Goal: Information Seeking & Learning: Learn about a topic

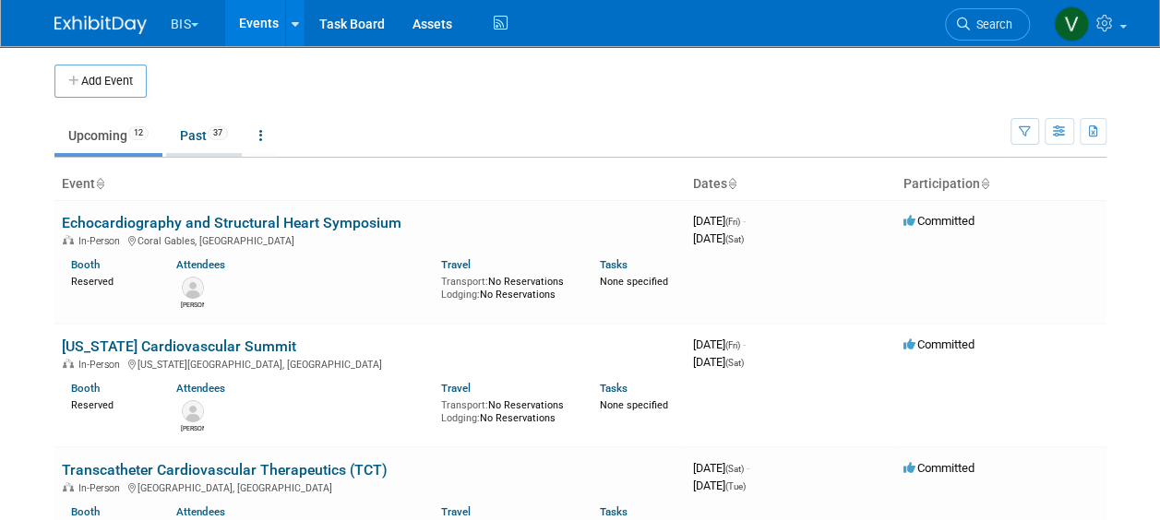
click at [191, 144] on link "Past 37" at bounding box center [204, 135] width 76 height 35
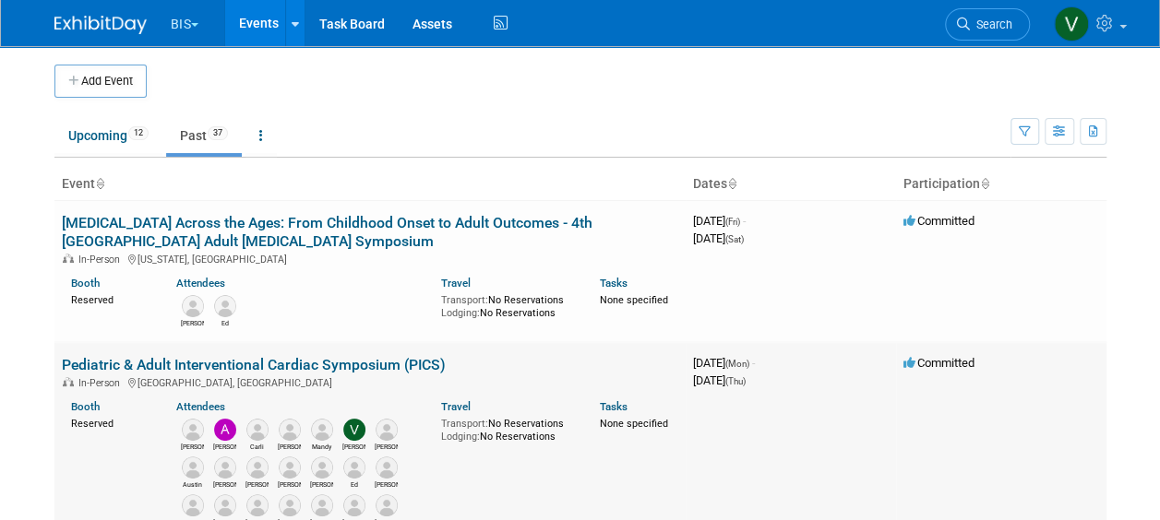
click at [410, 365] on link "Pediatric & Adult Interventional Cardiac Symposium (PICS)" at bounding box center [254, 365] width 384 height 18
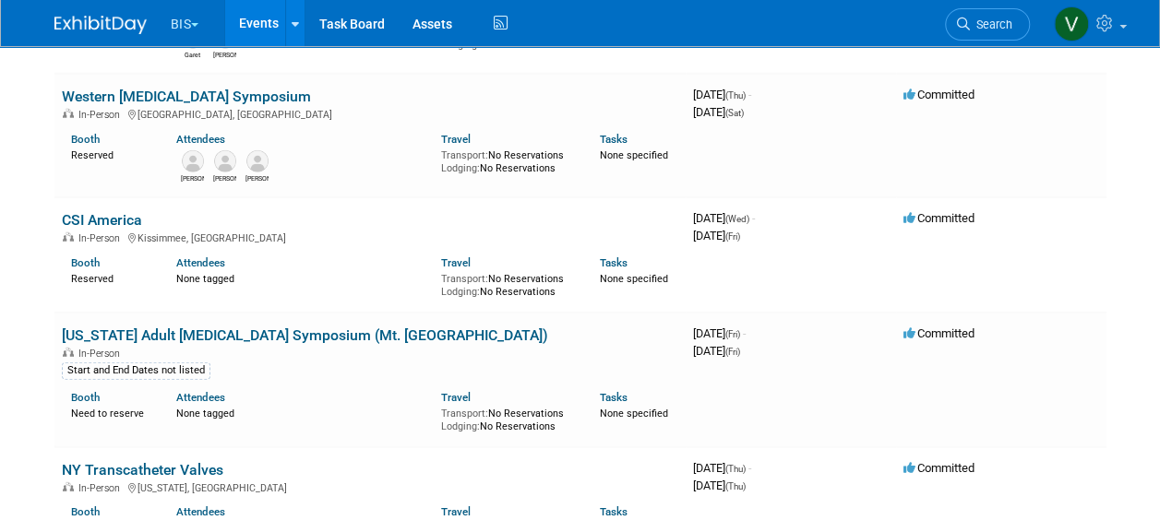
scroll to position [2351, 0]
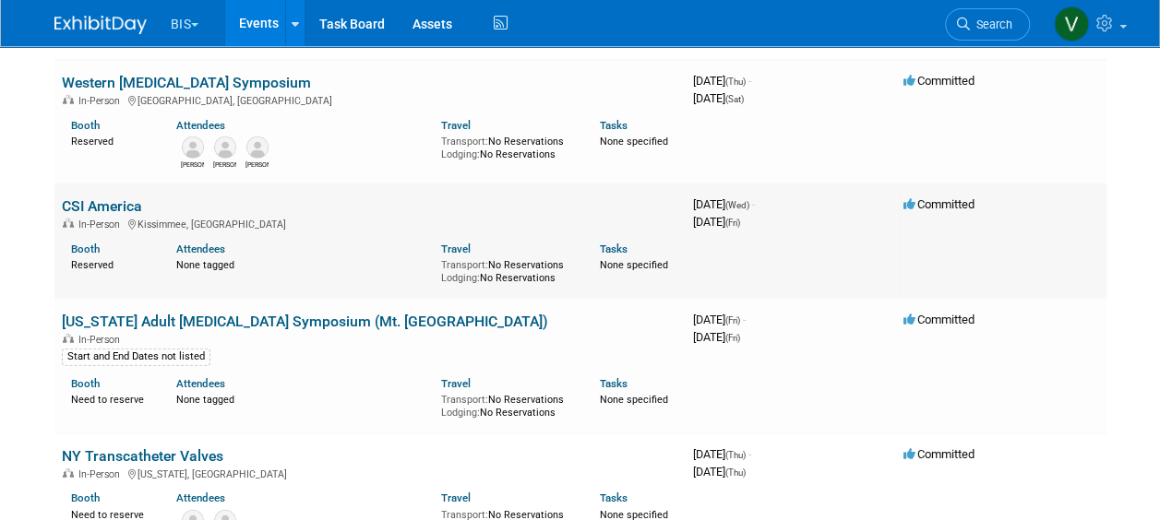
click at [130, 207] on link "CSI America" at bounding box center [102, 206] width 80 height 18
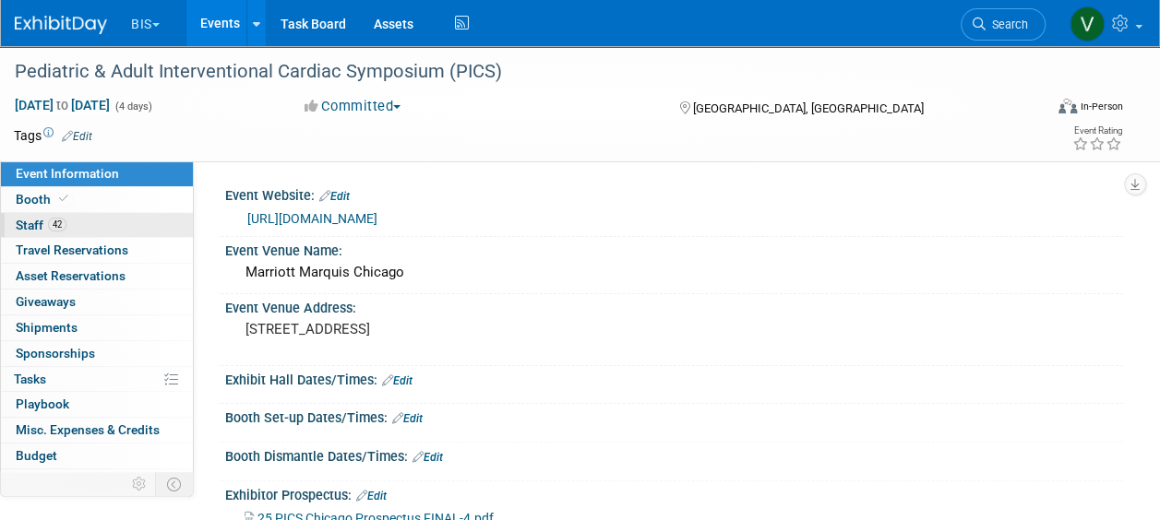
click at [45, 218] on span "Staff 42" at bounding box center [41, 225] width 51 height 15
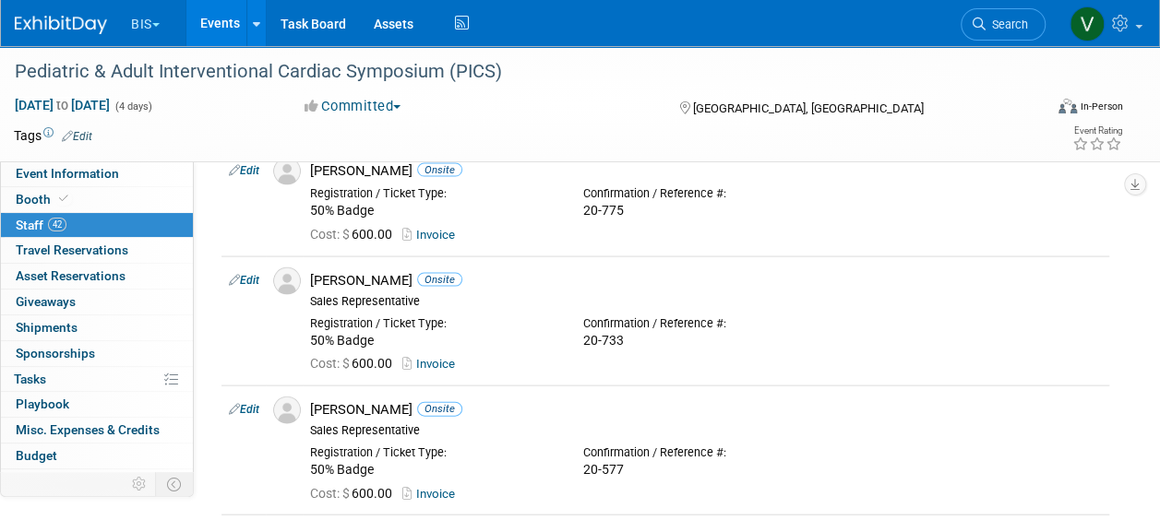
scroll to position [1833, 0]
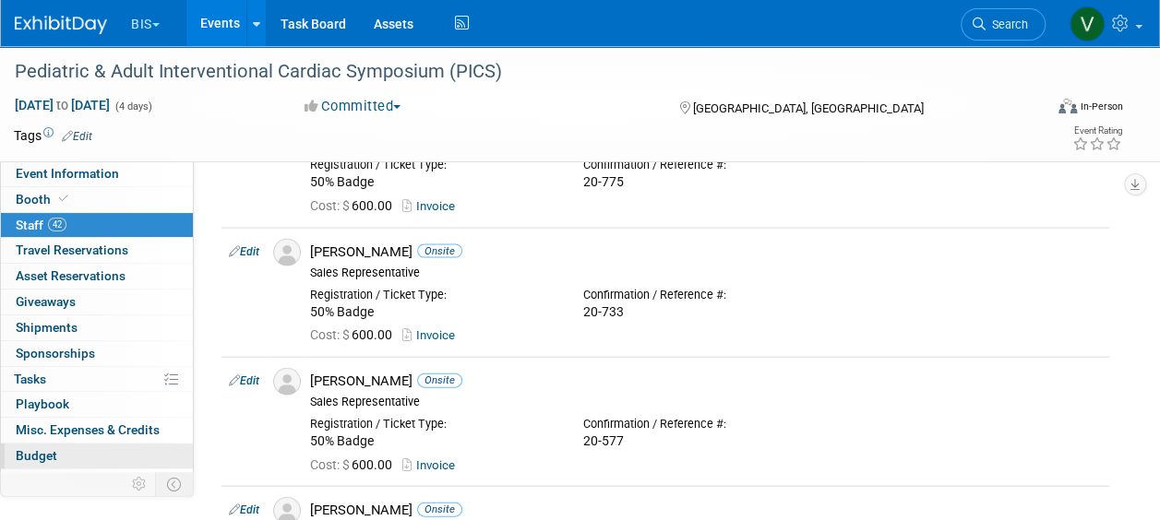
click at [50, 448] on span "Budget" at bounding box center [37, 455] width 42 height 15
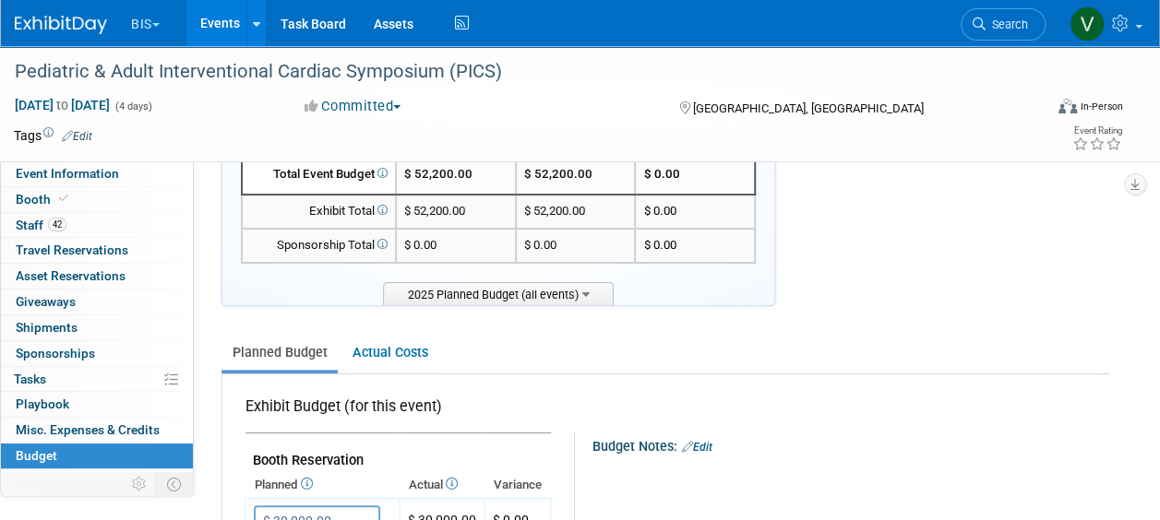
scroll to position [0, 0]
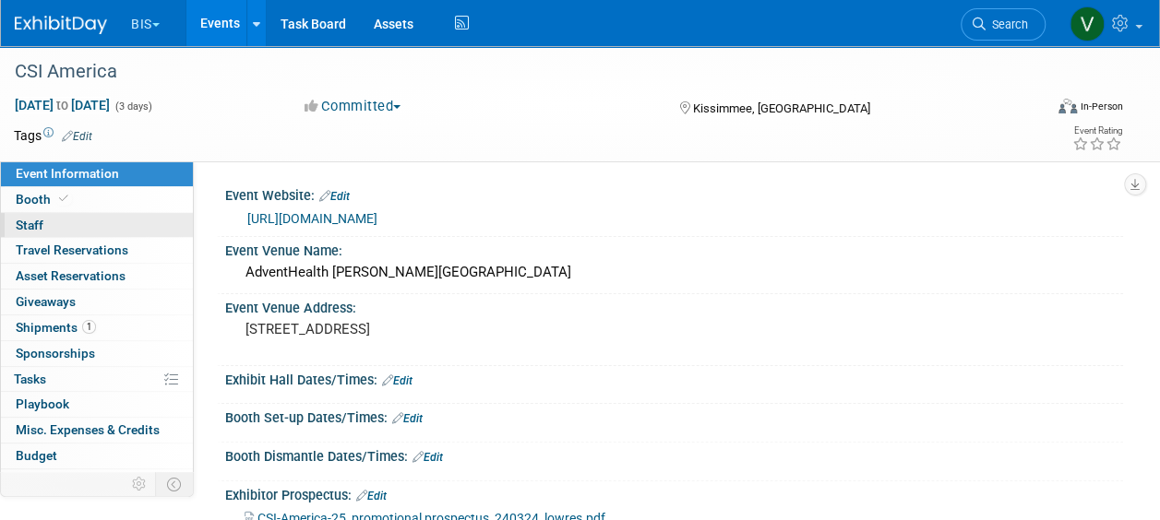
click at [39, 219] on span "Staff 0" at bounding box center [30, 225] width 28 height 15
